Goal: Use online tool/utility

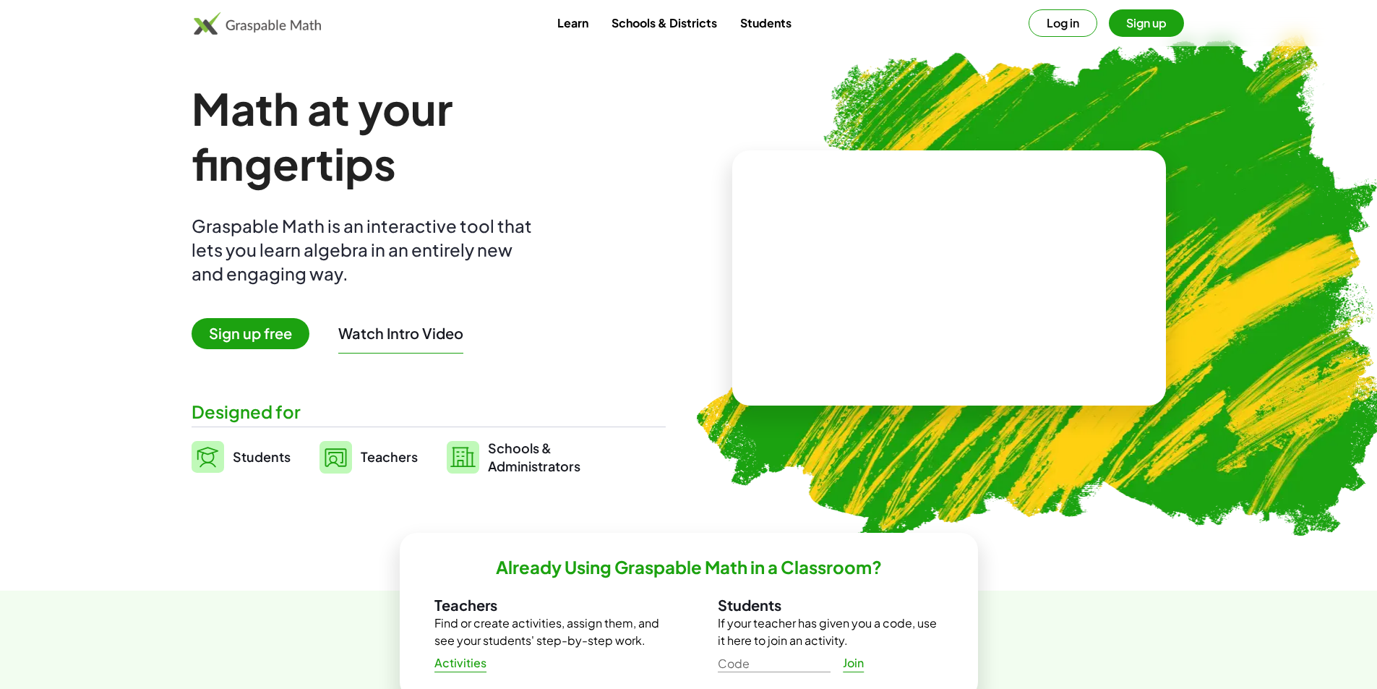
click at [1061, 22] on button "Log in" at bounding box center [1063, 22] width 69 height 27
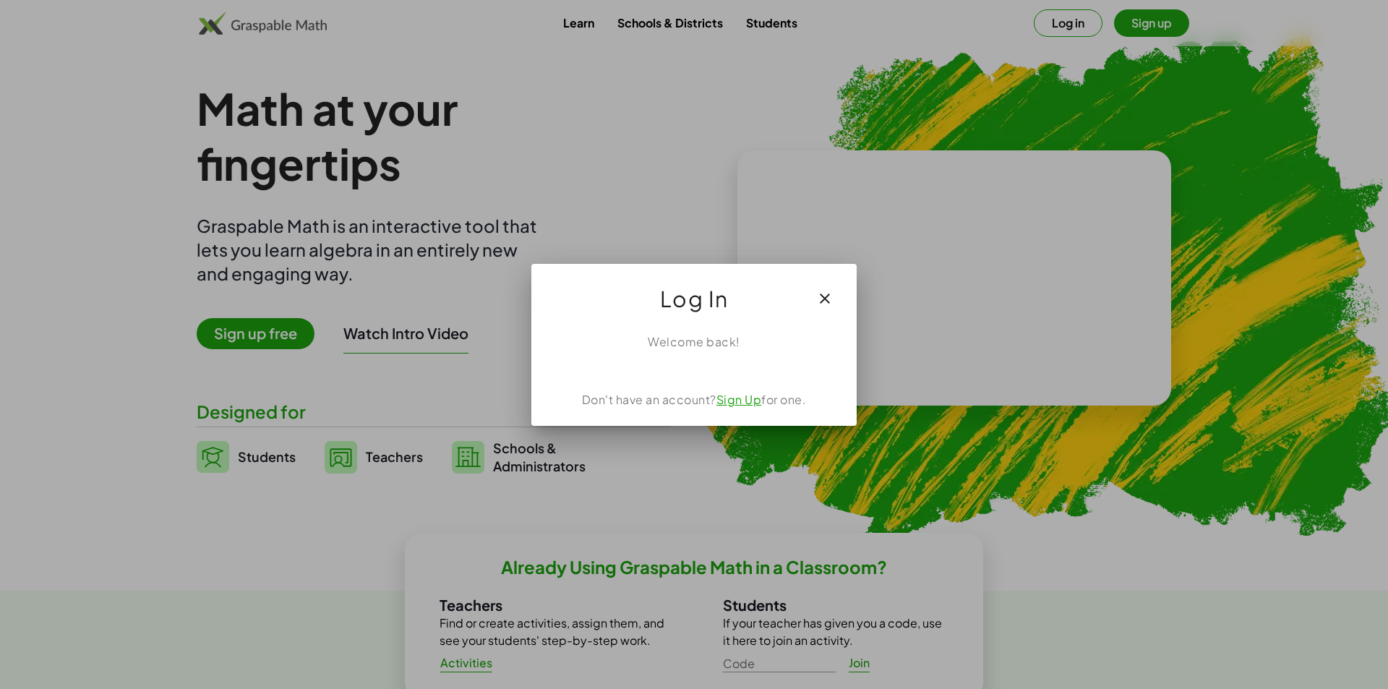
click at [826, 297] on icon "button" at bounding box center [824, 298] width 17 height 17
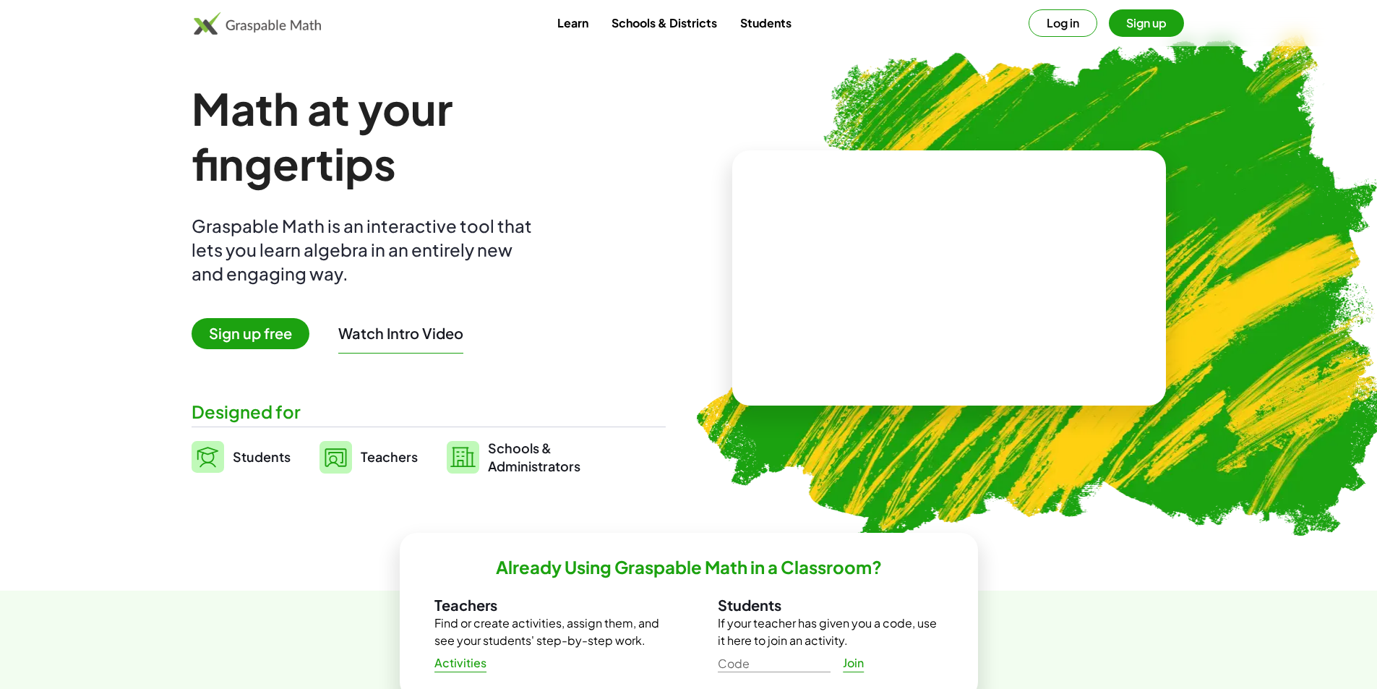
click at [1158, 25] on button "Sign up" at bounding box center [1146, 22] width 75 height 27
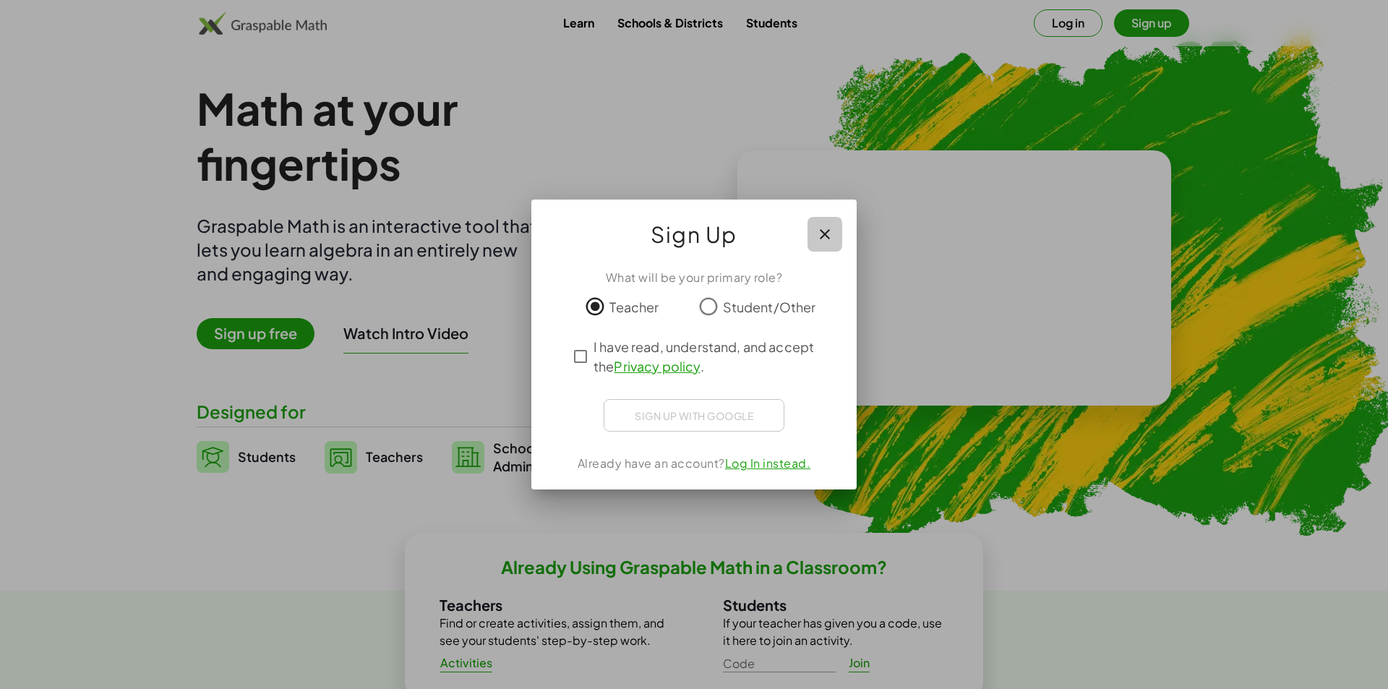
click at [825, 234] on icon "button" at bounding box center [824, 234] width 17 height 17
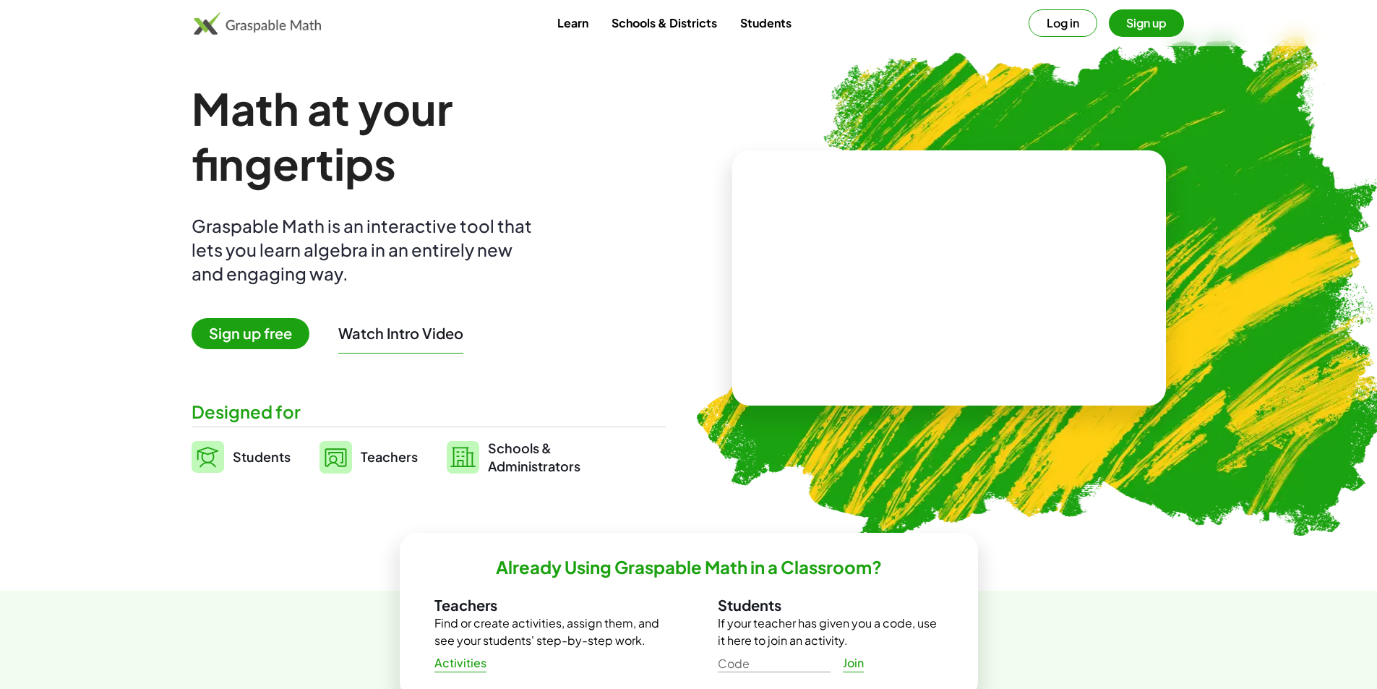
click at [1061, 29] on button "Log in" at bounding box center [1063, 22] width 69 height 27
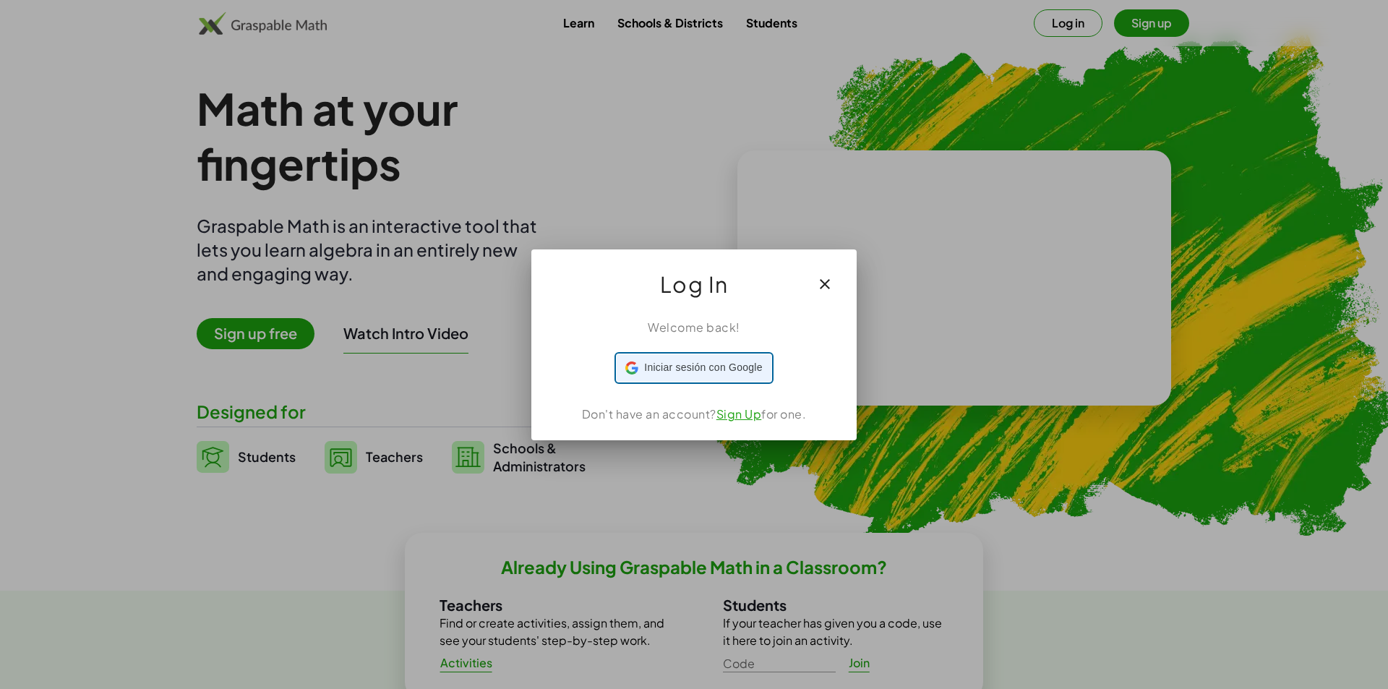
click at [716, 366] on span "Iniciar sesión con Google" at bounding box center [703, 367] width 118 height 15
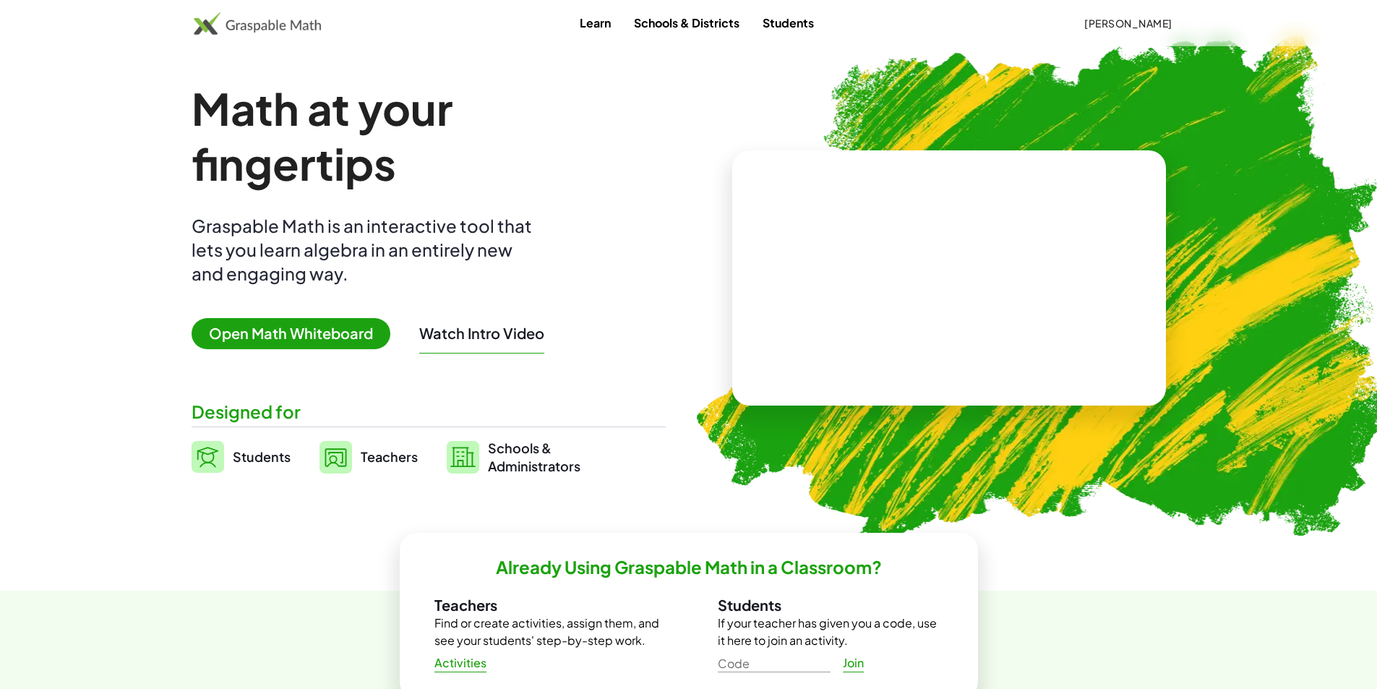
click at [382, 458] on span "Teachers" at bounding box center [389, 456] width 57 height 17
click at [274, 341] on span "Open Math Whiteboard" at bounding box center [291, 333] width 199 height 31
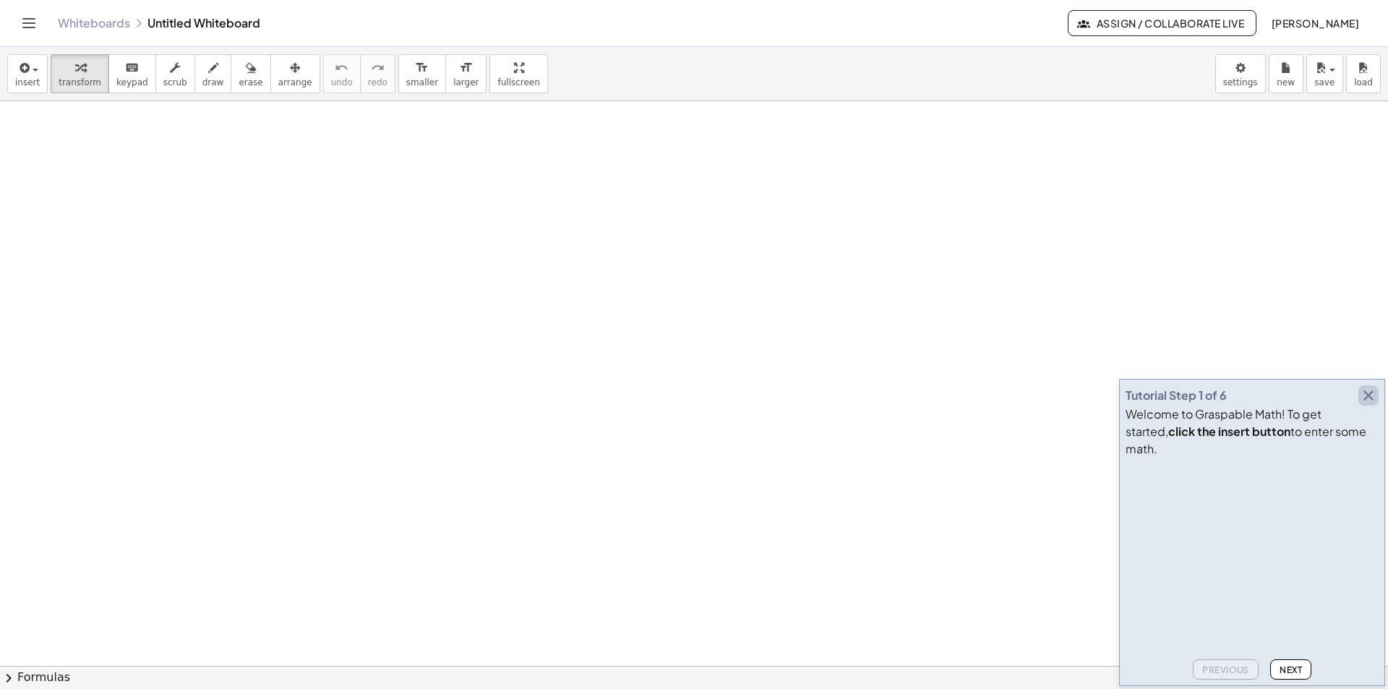
click at [1372, 404] on icon "button" at bounding box center [1368, 395] width 17 height 17
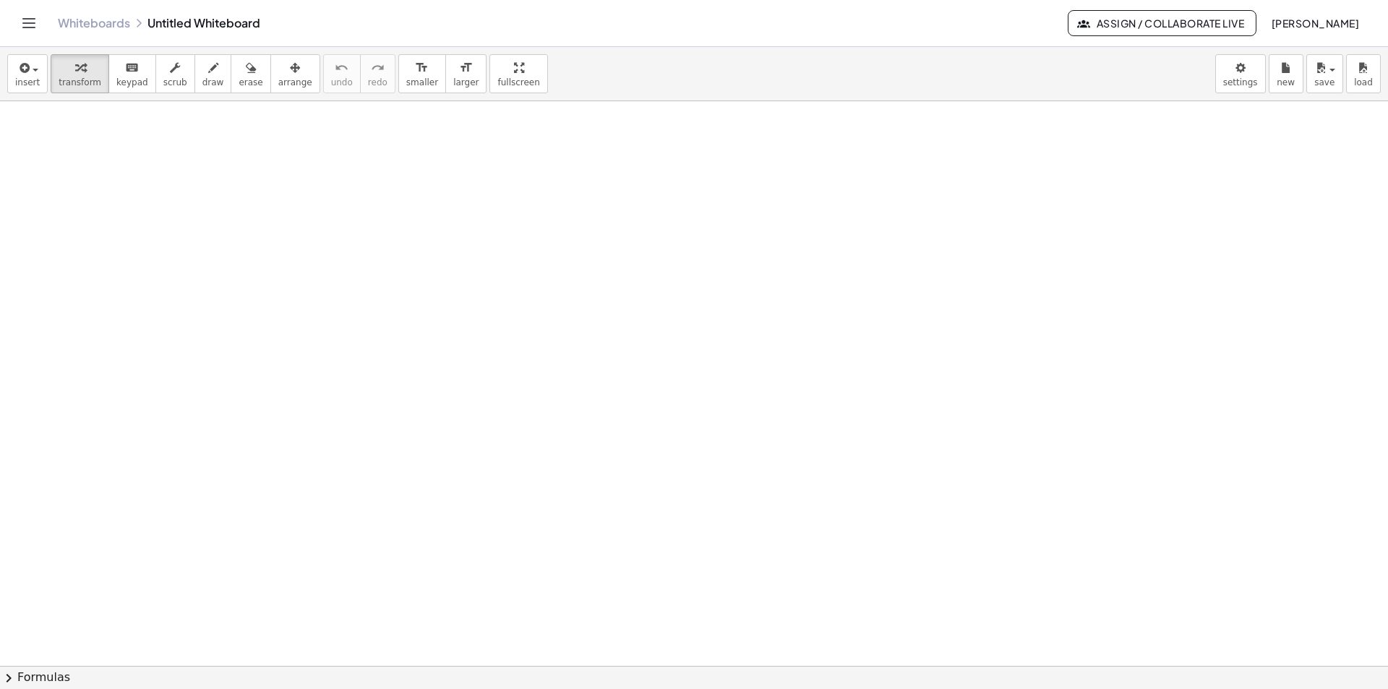
click at [297, 178] on div at bounding box center [694, 665] width 1388 height 1129
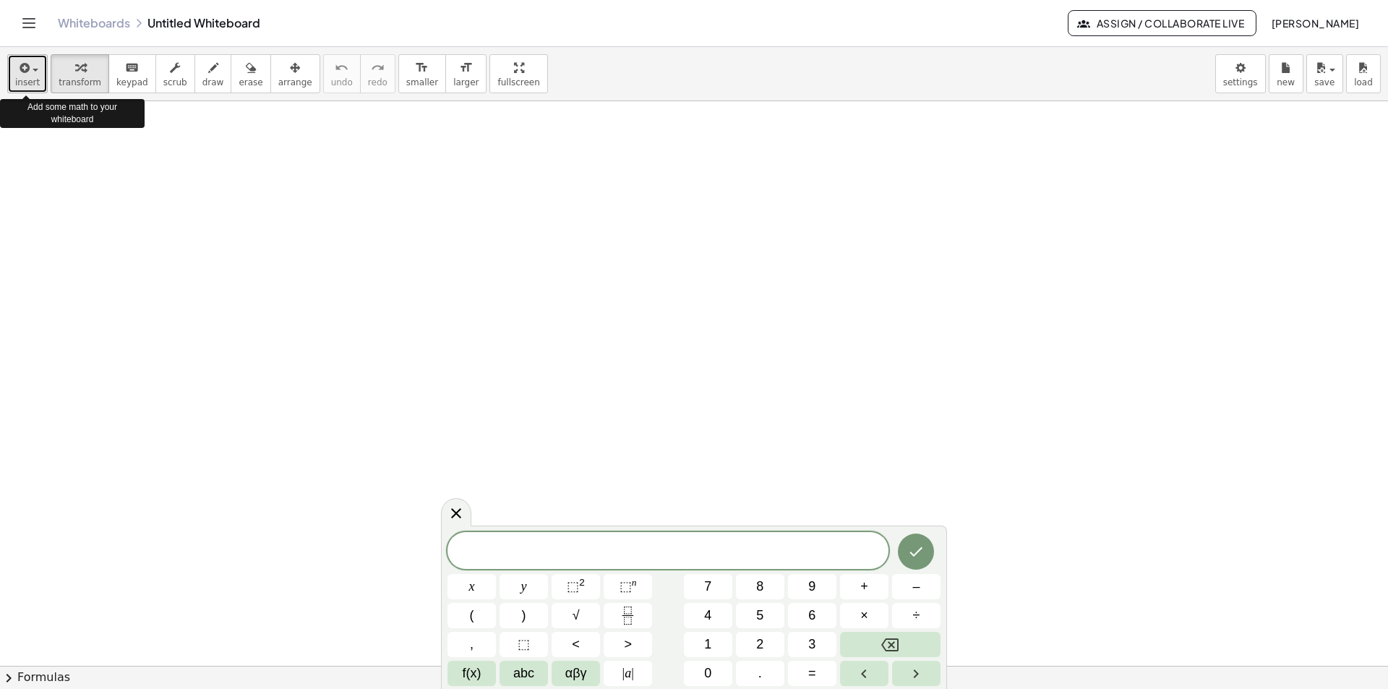
click at [30, 80] on span "insert" at bounding box center [27, 82] width 25 height 10
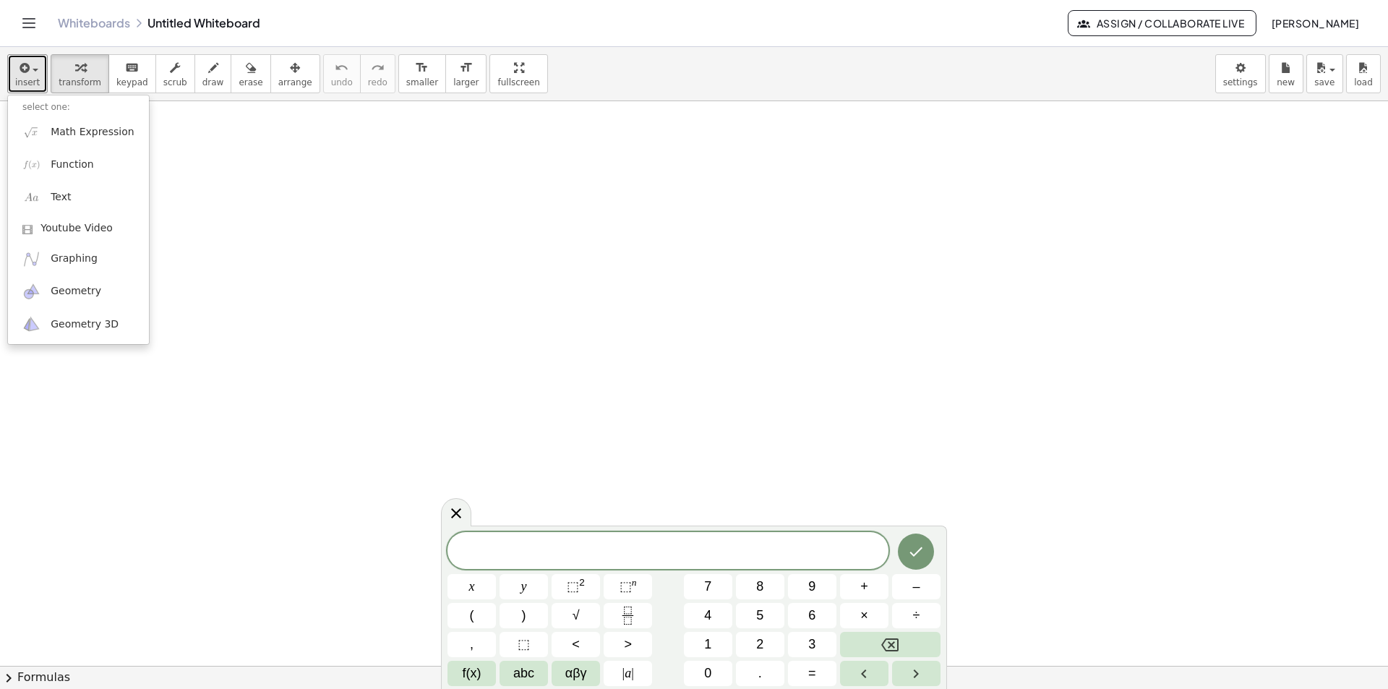
drag, startPoint x: 258, startPoint y: 204, endPoint x: 319, endPoint y: 209, distance: 60.9
click at [273, 207] on div at bounding box center [694, 665] width 1388 height 1129
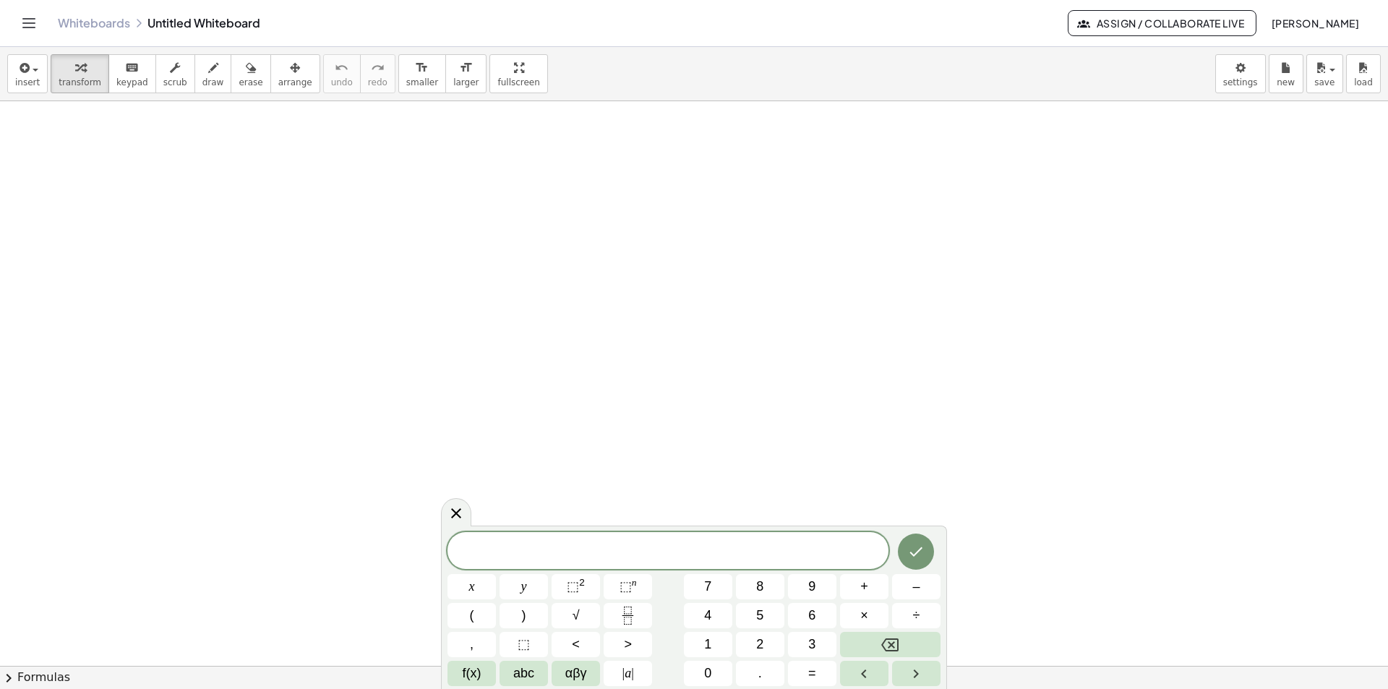
click at [455, 511] on icon at bounding box center [456, 513] width 17 height 17
